Goal: Find specific page/section: Find specific page/section

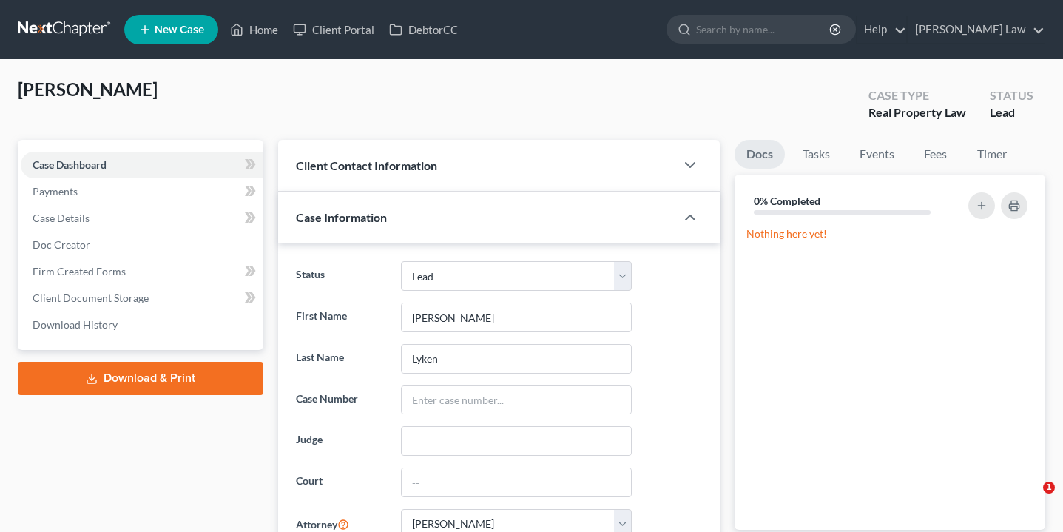
select select "10"
select select "0"
click at [841, 3] on nav "Home New Case Client Portal DebtorCC [PERSON_NAME] Law [EMAIL_ADDRESS][DOMAIN_N…" at bounding box center [531, 29] width 1063 height 59
click at [832, 30] on input "search" at bounding box center [763, 29] width 135 height 27
type input "ros"
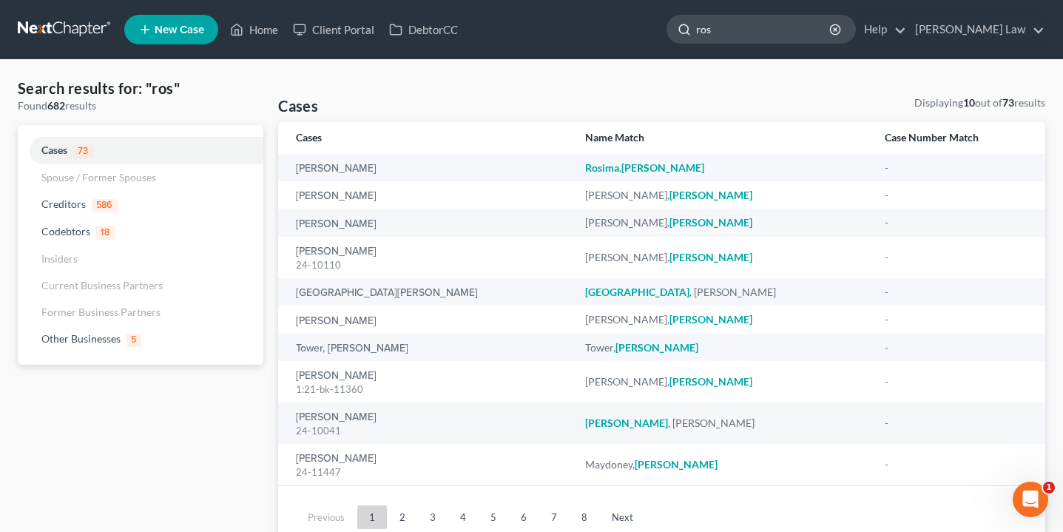
click at [787, 27] on input "ros" at bounding box center [763, 29] width 135 height 27
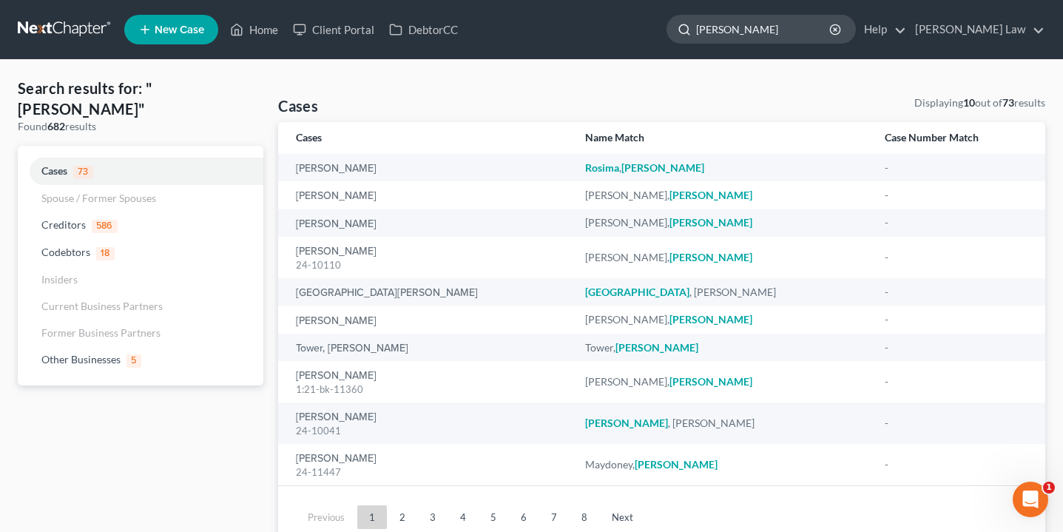
type input "[PERSON_NAME]"
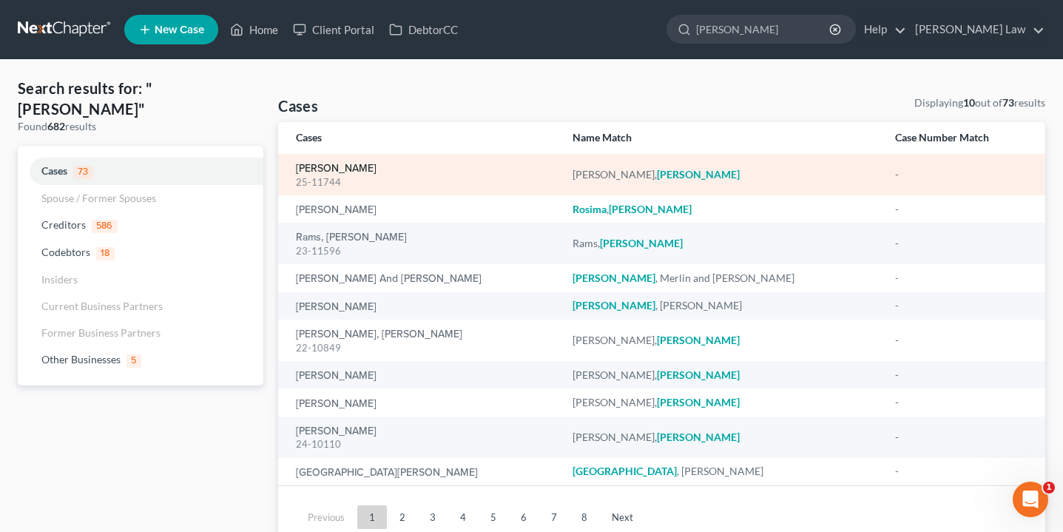
click at [351, 166] on link "[PERSON_NAME]" at bounding box center [336, 169] width 81 height 10
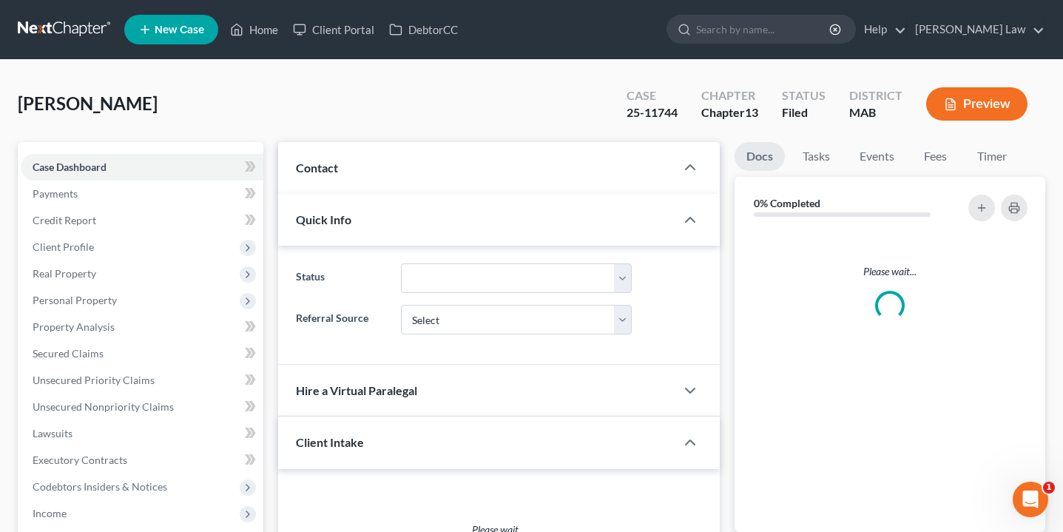
click at [357, 169] on div "Contact" at bounding box center [476, 167] width 397 height 51
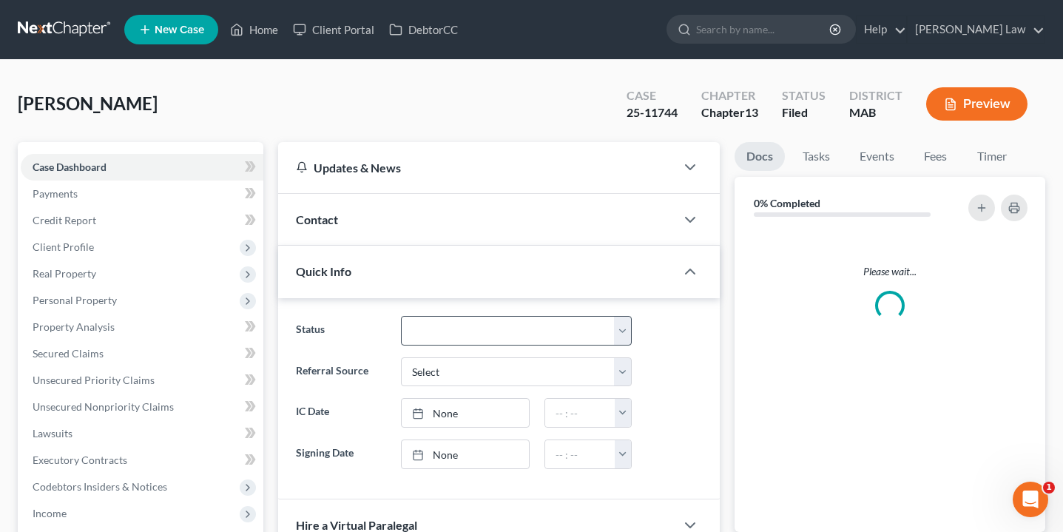
drag, startPoint x: 305, startPoint y: 114, endPoint x: 406, endPoint y: 333, distance: 241.0
click at [699, 217] on div at bounding box center [698, 220] width 44 height 30
click at [697, 216] on icon "button" at bounding box center [691, 220] width 18 height 18
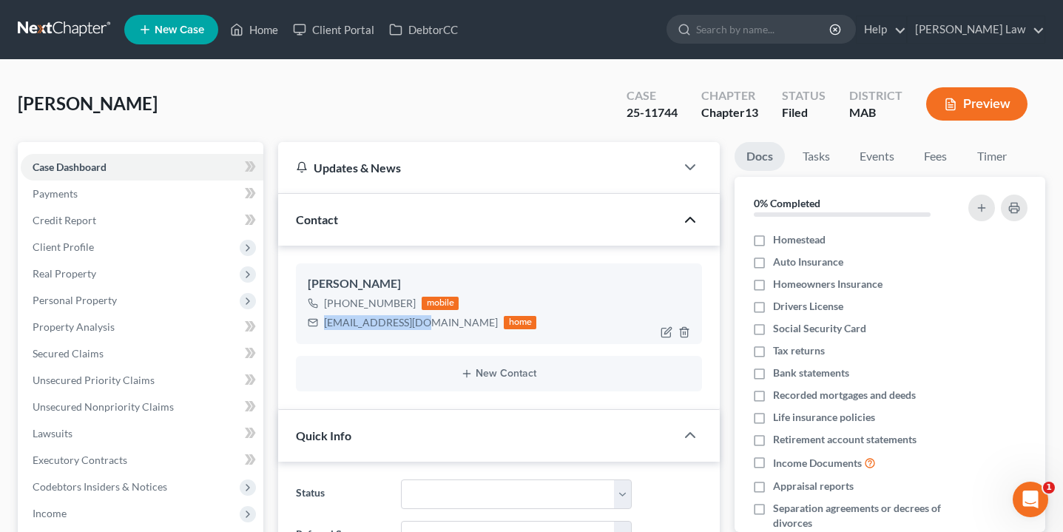
drag, startPoint x: 419, startPoint y: 325, endPoint x: 326, endPoint y: 323, distance: 92.5
click at [326, 323] on div "[EMAIL_ADDRESS][DOMAIN_NAME]" at bounding box center [411, 322] width 174 height 15
copy div "[EMAIL_ADDRESS][DOMAIN_NAME]"
click at [832, 30] on input "search" at bounding box center [763, 29] width 135 height 27
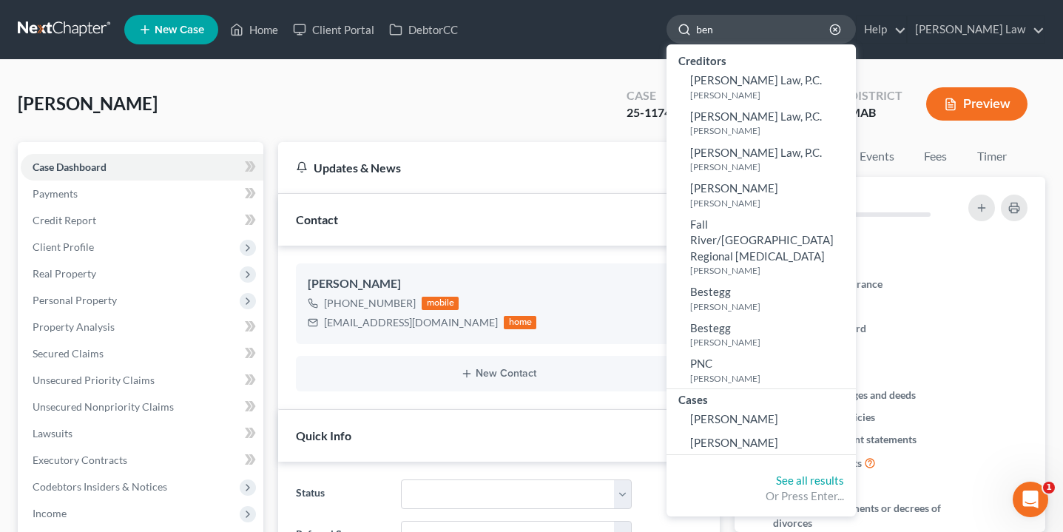
type input "ben"
drag, startPoint x: 837, startPoint y: 30, endPoint x: 773, endPoint y: 424, distance: 399.5
click at [773, 436] on span "[PERSON_NAME]" at bounding box center [734, 442] width 88 height 13
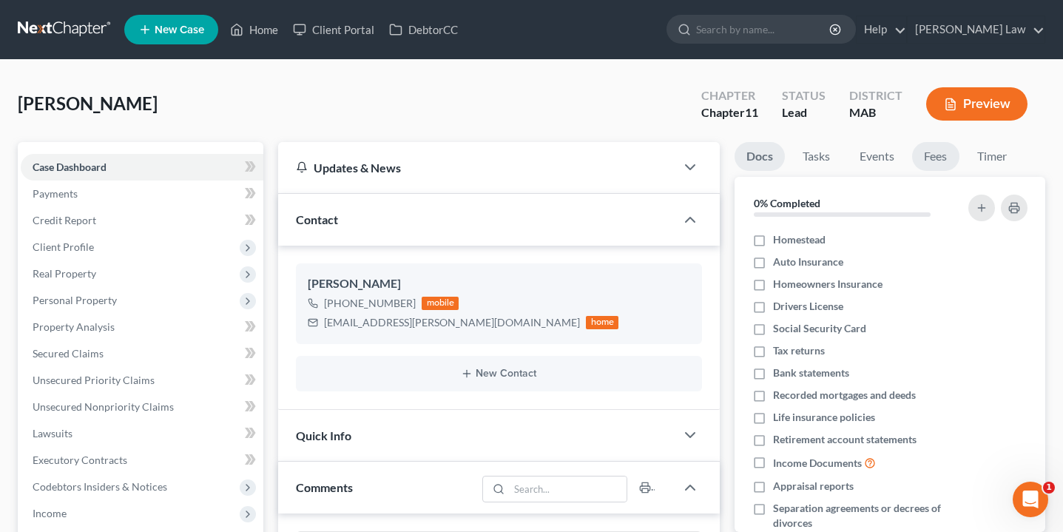
scroll to position [80, 0]
click at [935, 168] on link "Fees" at bounding box center [935, 156] width 47 height 29
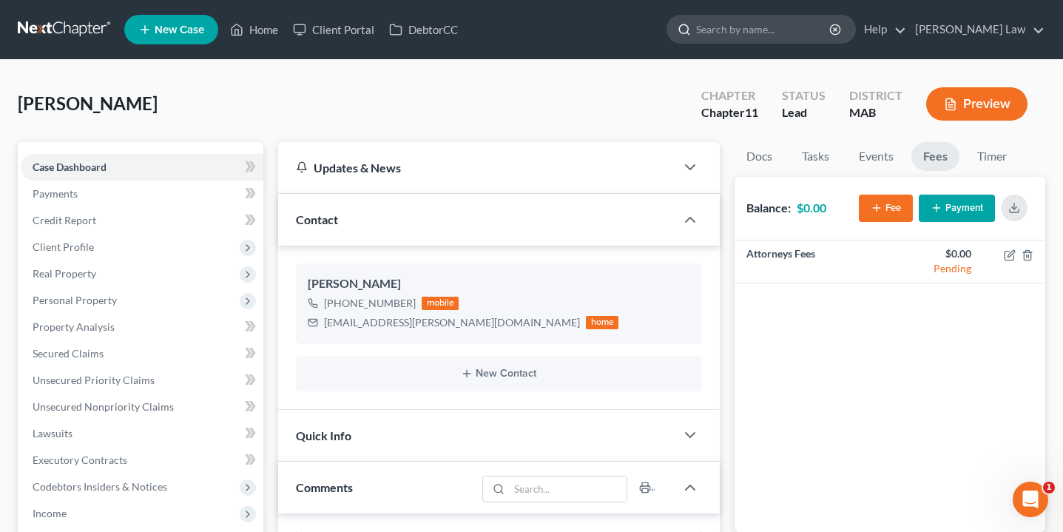
click at [832, 30] on input "search" at bounding box center [763, 29] width 135 height 27
type input "[PERSON_NAME]"
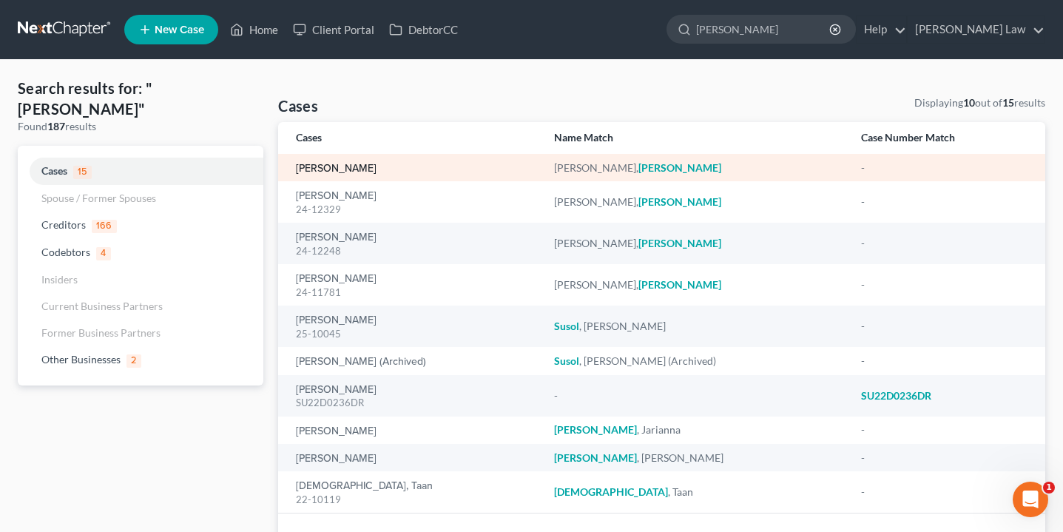
click at [312, 169] on link "[PERSON_NAME]" at bounding box center [336, 169] width 81 height 10
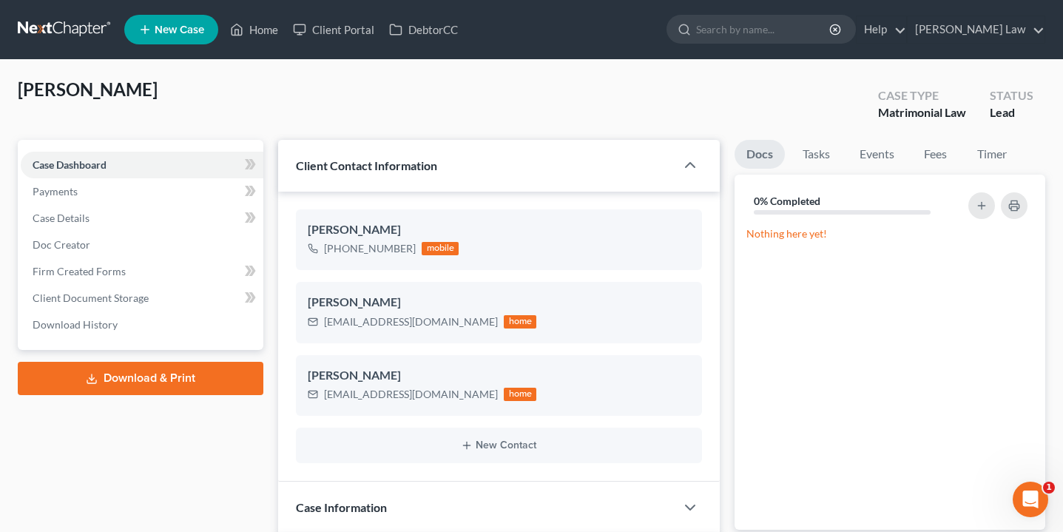
scroll to position [112, 0]
click at [931, 149] on link "Fees" at bounding box center [935, 154] width 47 height 29
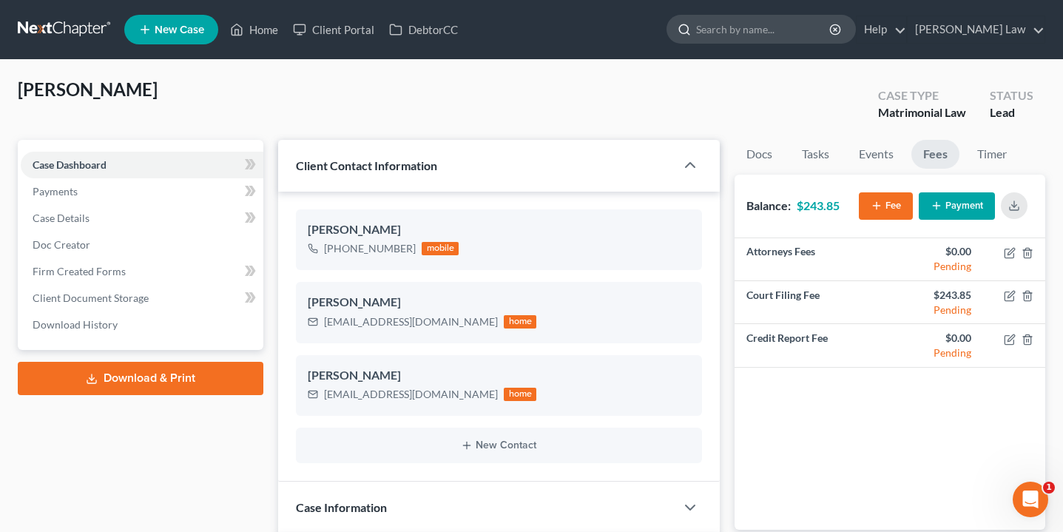
click at [832, 38] on input "search" at bounding box center [763, 29] width 135 height 27
type input "[PERSON_NAME]"
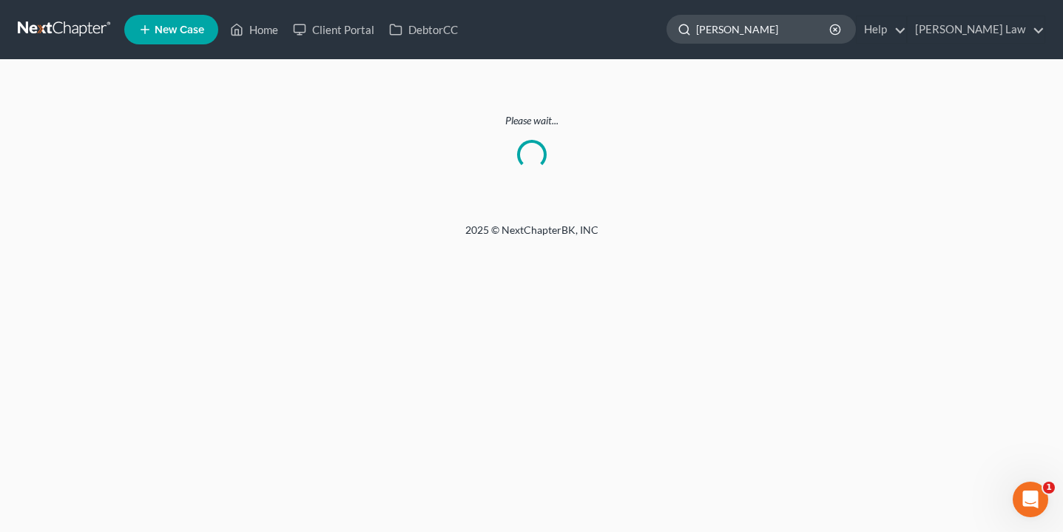
click at [802, 16] on input "[PERSON_NAME]" at bounding box center [763, 29] width 135 height 27
click at [832, 23] on input "[PERSON_NAME]" at bounding box center [763, 29] width 135 height 27
click at [818, 21] on input "[PERSON_NAME]" at bounding box center [763, 29] width 135 height 27
